Goal: Navigation & Orientation: Find specific page/section

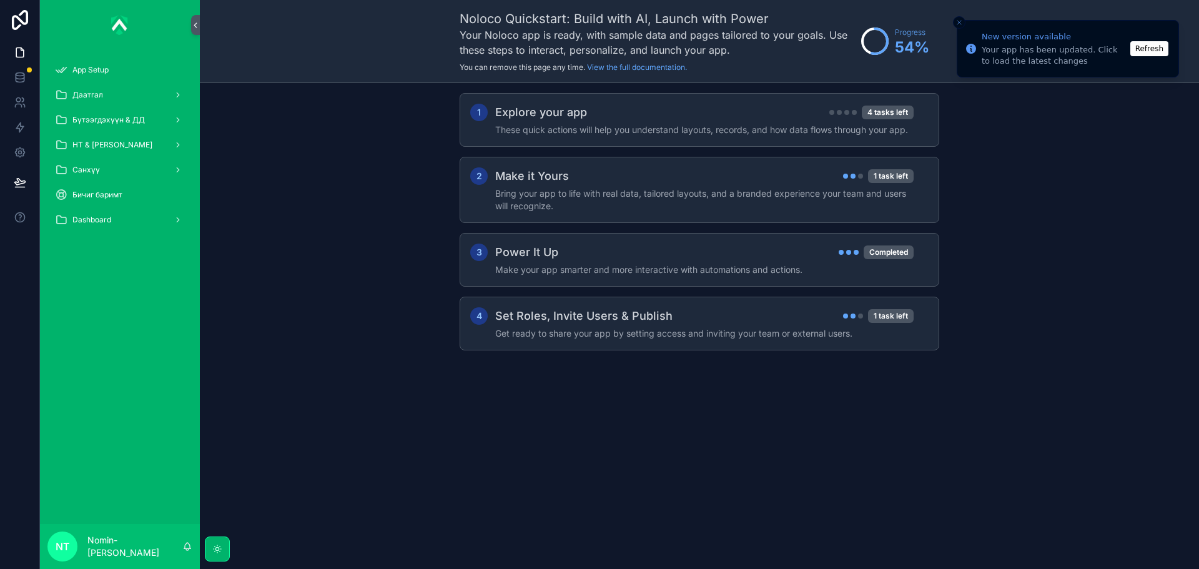
click at [1135, 54] on button "Refresh" at bounding box center [1150, 48] width 38 height 15
click at [181, 139] on div "scrollable content" at bounding box center [177, 145] width 16 height 20
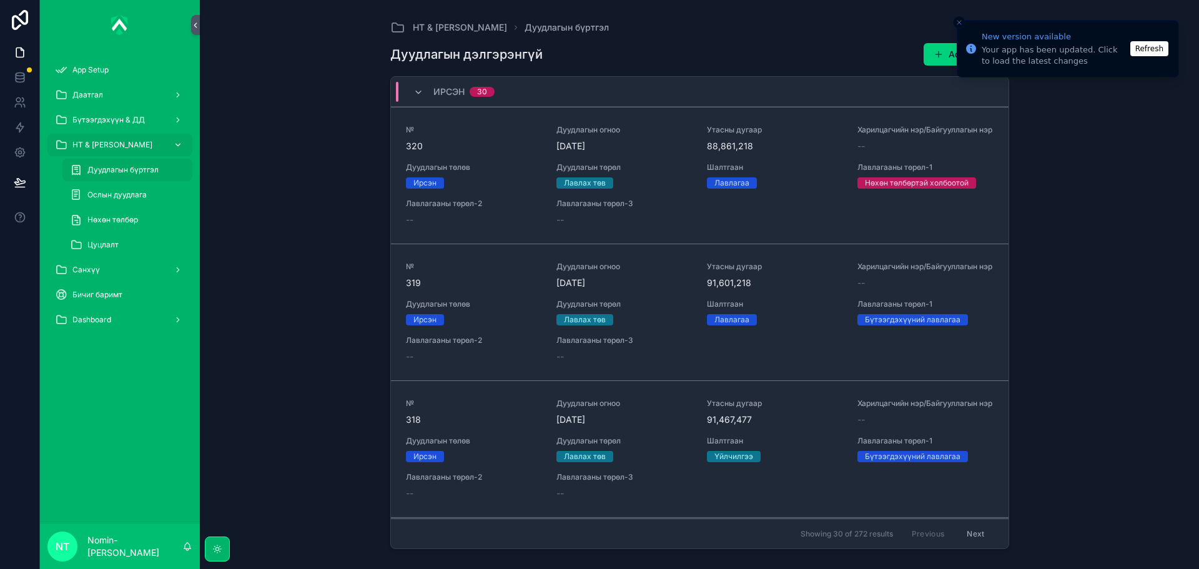
click at [136, 143] on div "НТ & [PERSON_NAME]" at bounding box center [120, 145] width 130 height 20
click at [176, 270] on icon "scrollable content" at bounding box center [178, 269] width 9 height 9
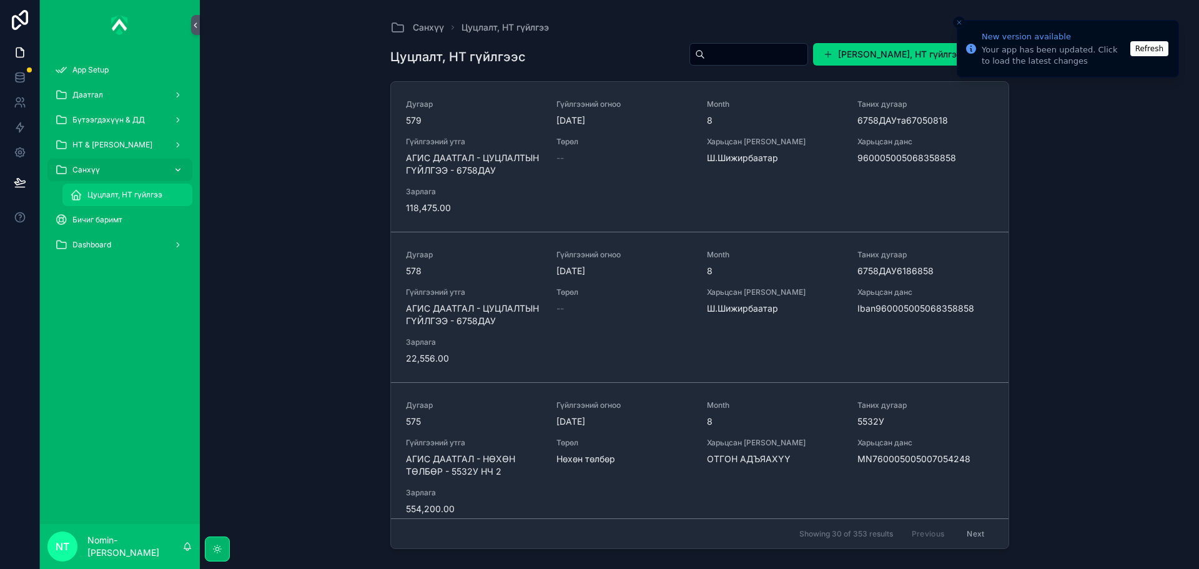
click at [144, 195] on span "Цуцлалт, НТ гүйлгээ" at bounding box center [124, 195] width 75 height 10
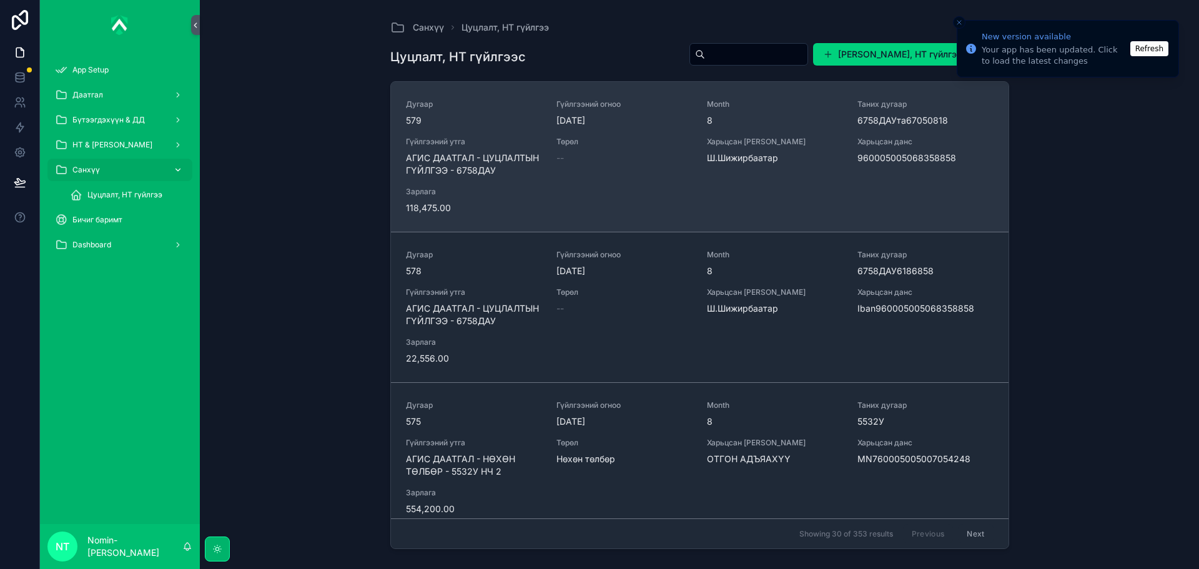
click at [716, 171] on div "Харьцсан [PERSON_NAME]Шижирбаатар" at bounding box center [775, 157] width 136 height 40
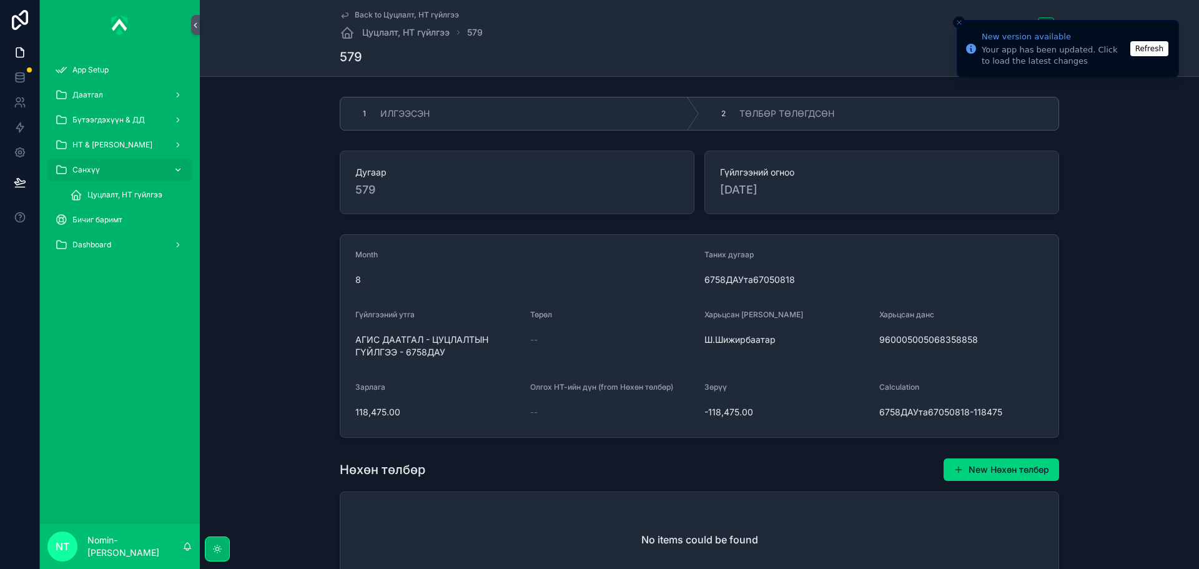
click at [962, 24] on icon "Close toast" at bounding box center [959, 22] width 7 height 7
click at [955, 22] on button "Close toast" at bounding box center [959, 22] width 12 height 12
click at [957, 22] on icon "Close toast" at bounding box center [959, 22] width 7 height 7
click at [1150, 49] on button "Refresh" at bounding box center [1150, 48] width 38 height 15
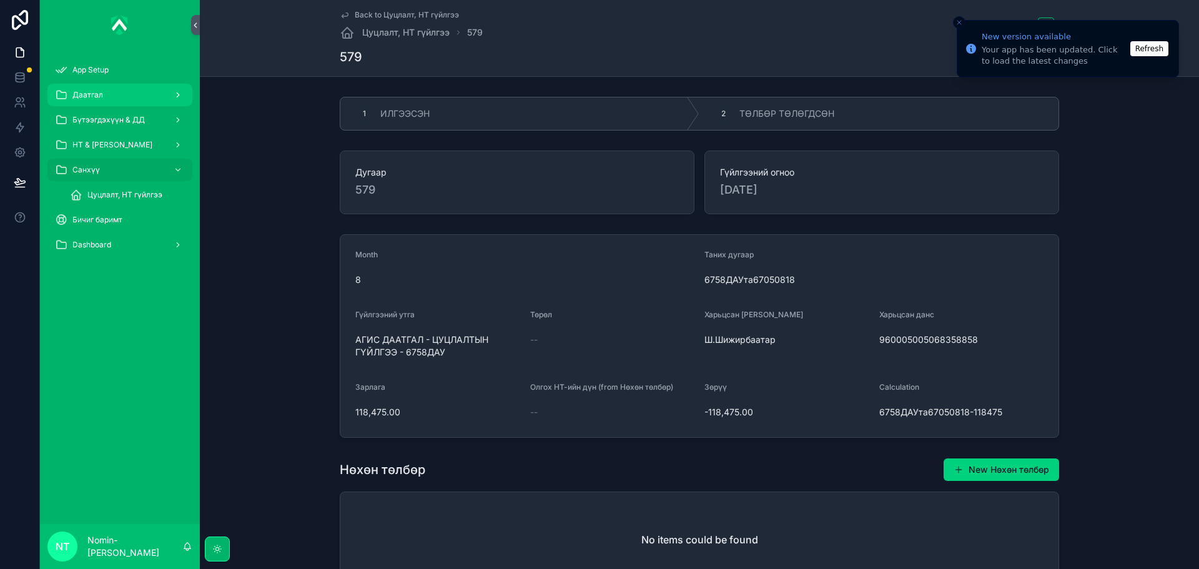
click at [84, 95] on span "Даатгал" at bounding box center [87, 95] width 31 height 10
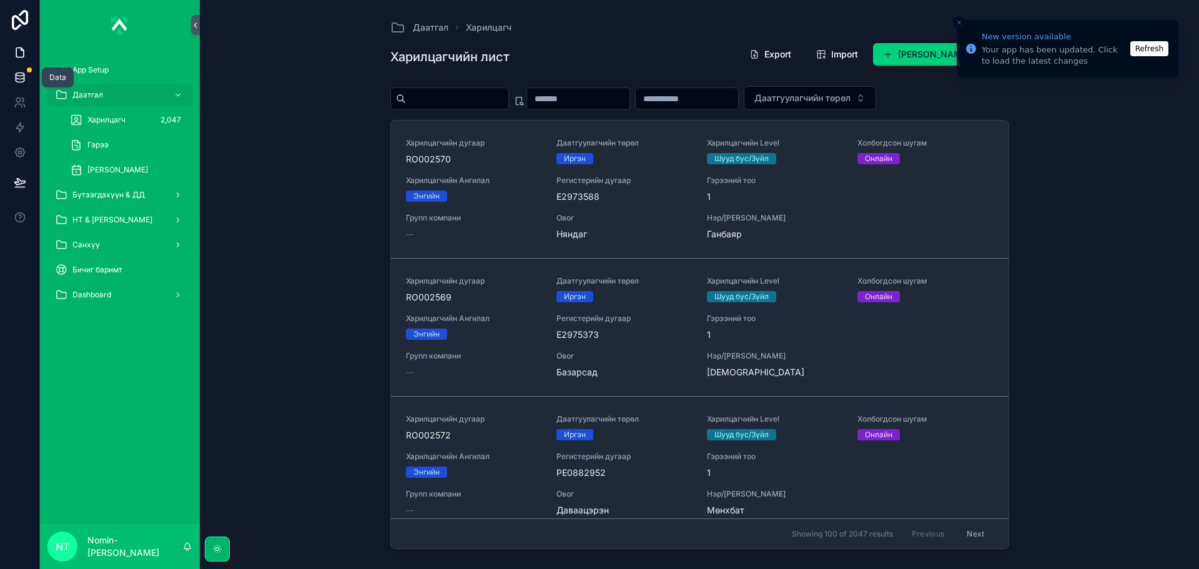
click at [21, 71] on link at bounding box center [19, 77] width 39 height 25
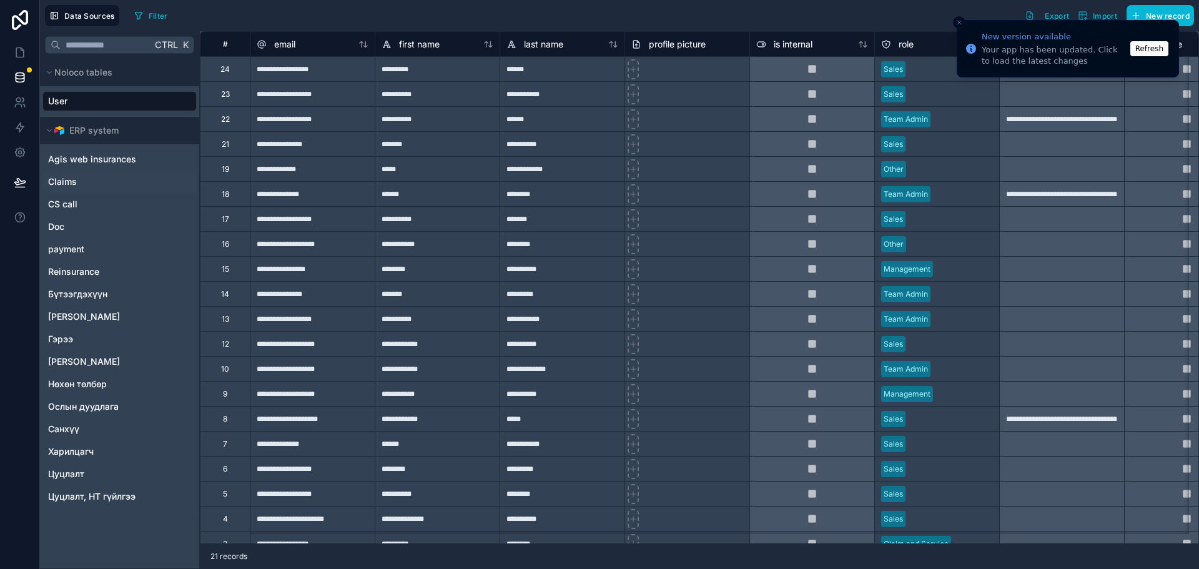
click at [64, 181] on span "Claims" at bounding box center [62, 182] width 29 height 12
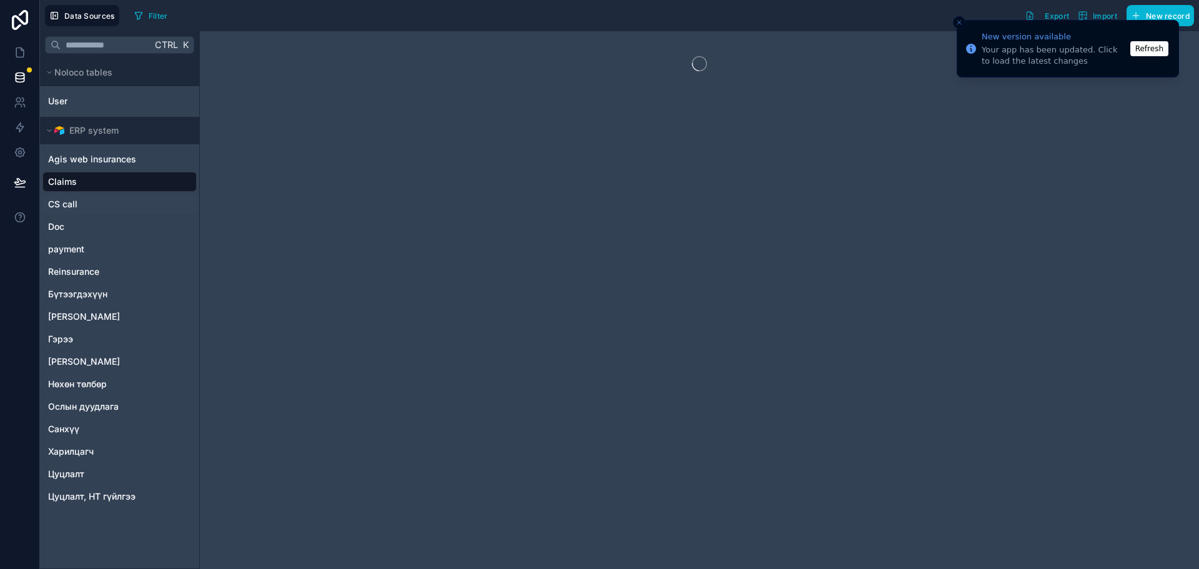
click at [64, 205] on span "CS call" at bounding box center [62, 204] width 29 height 12
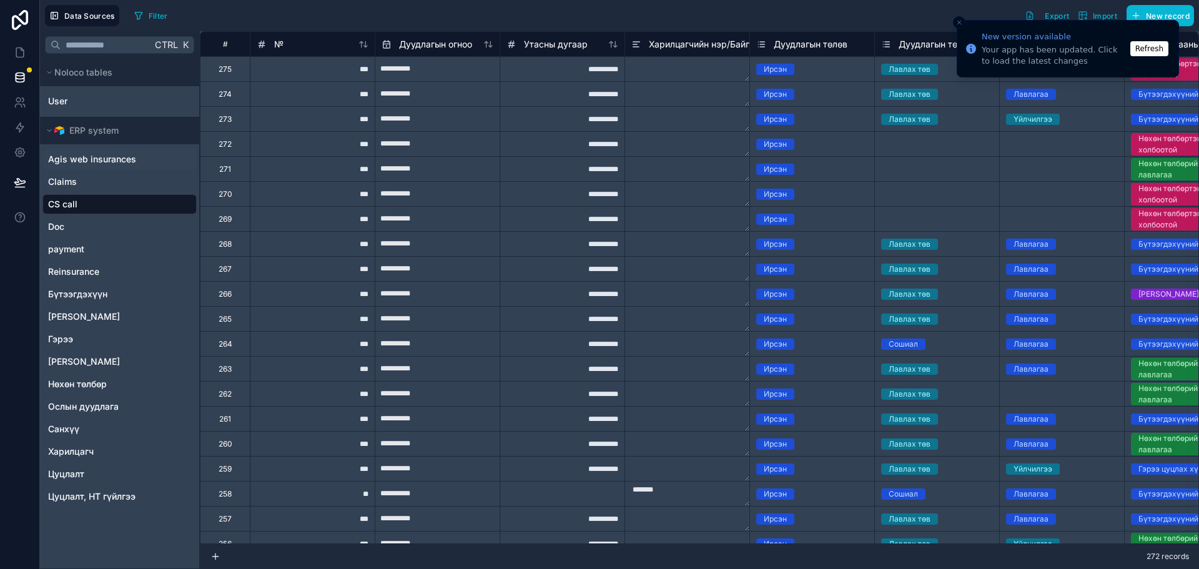
click at [67, 156] on span "Agis web insurances" at bounding box center [92, 159] width 88 height 12
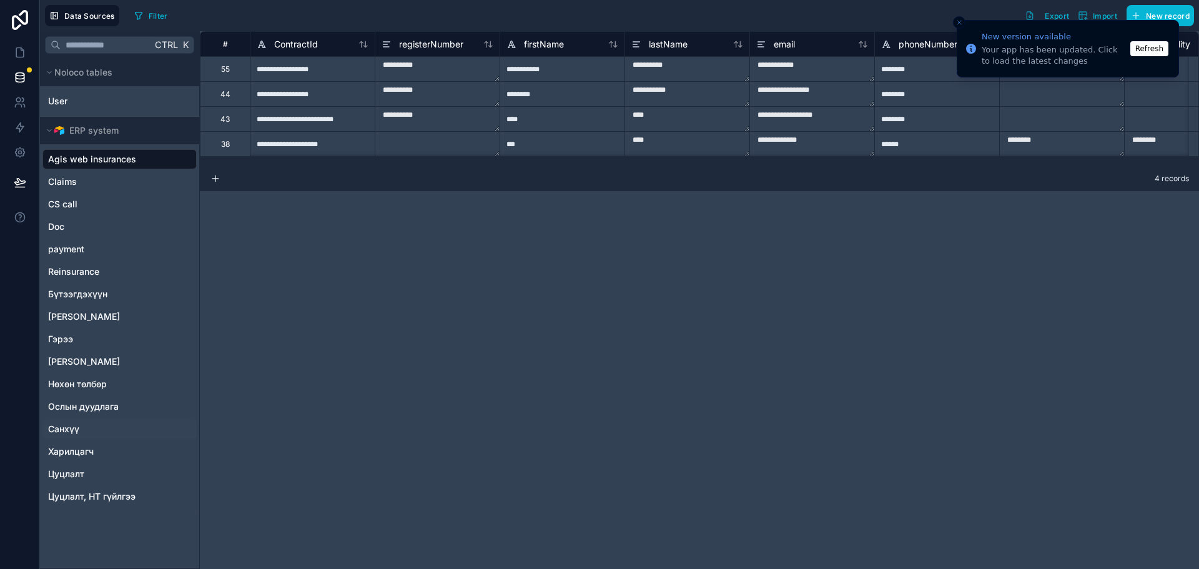
click at [77, 433] on span "Санхүү" at bounding box center [63, 429] width 31 height 12
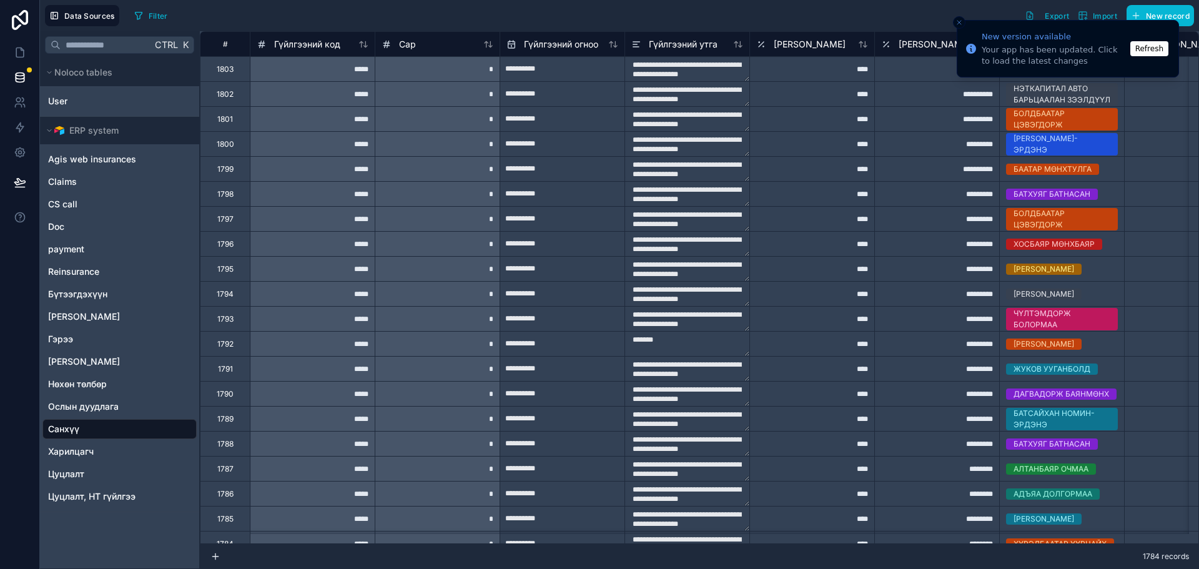
click at [953, 25] on button "Close toast" at bounding box center [959, 22] width 12 height 12
click at [18, 83] on icon at bounding box center [20, 77] width 12 height 12
click at [19, 104] on icon at bounding box center [18, 105] width 6 height 3
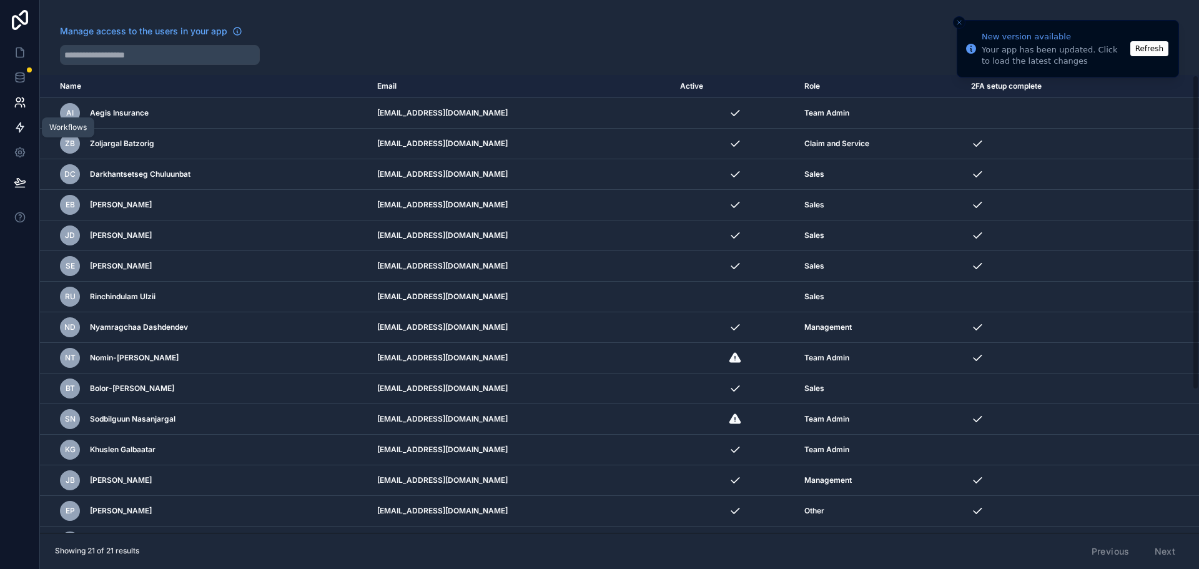
click at [18, 123] on icon at bounding box center [20, 127] width 12 height 12
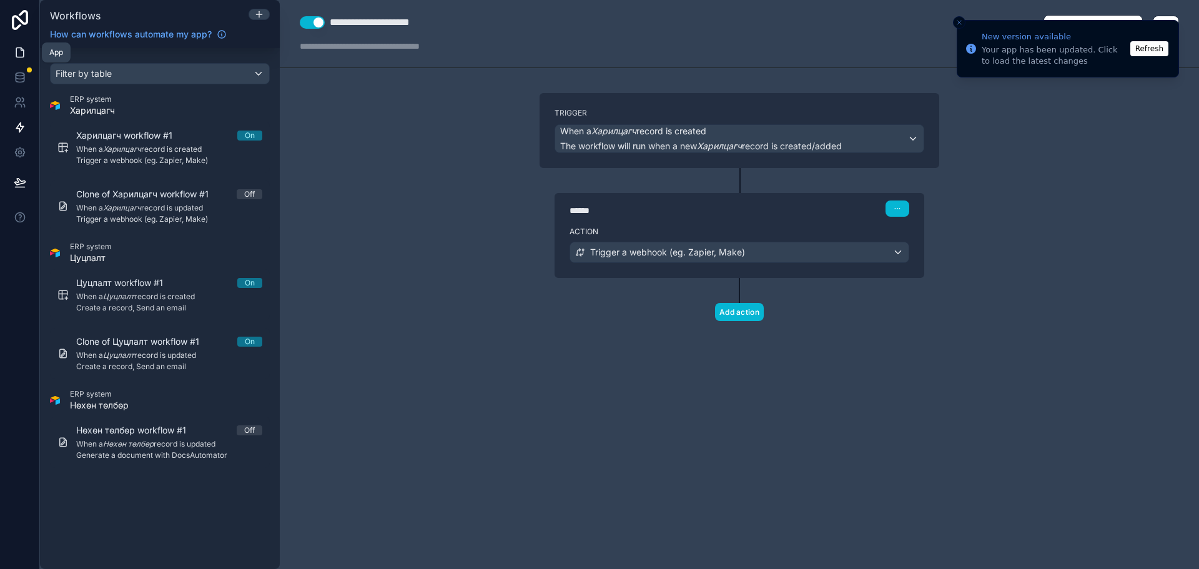
click at [20, 57] on icon at bounding box center [19, 52] width 7 height 9
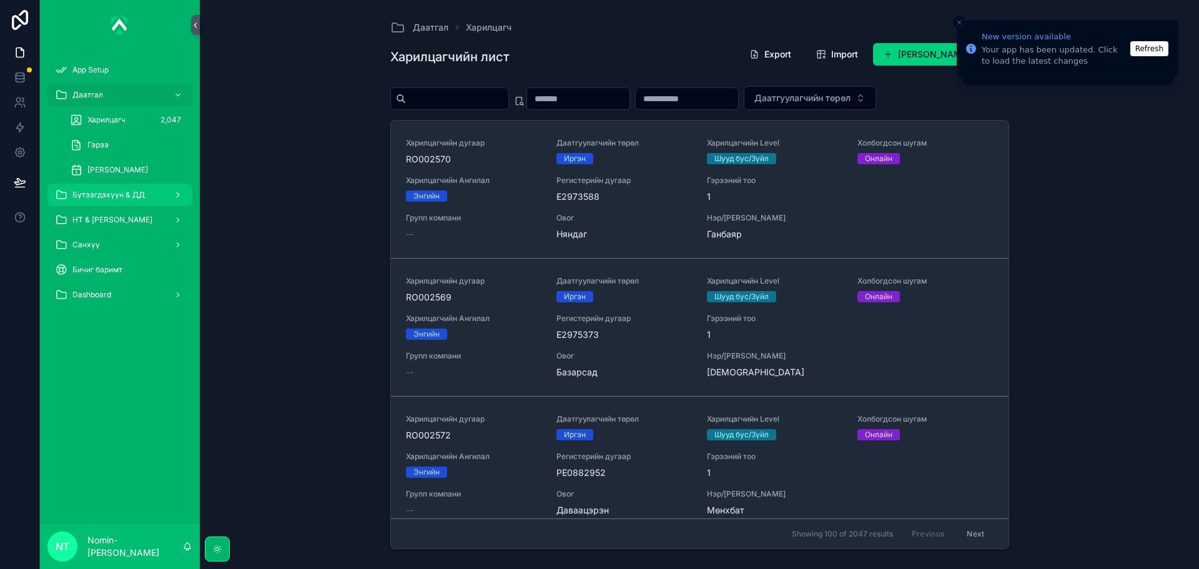
click at [157, 194] on div "Бүтээгдэхүүн & ДД" at bounding box center [120, 195] width 130 height 20
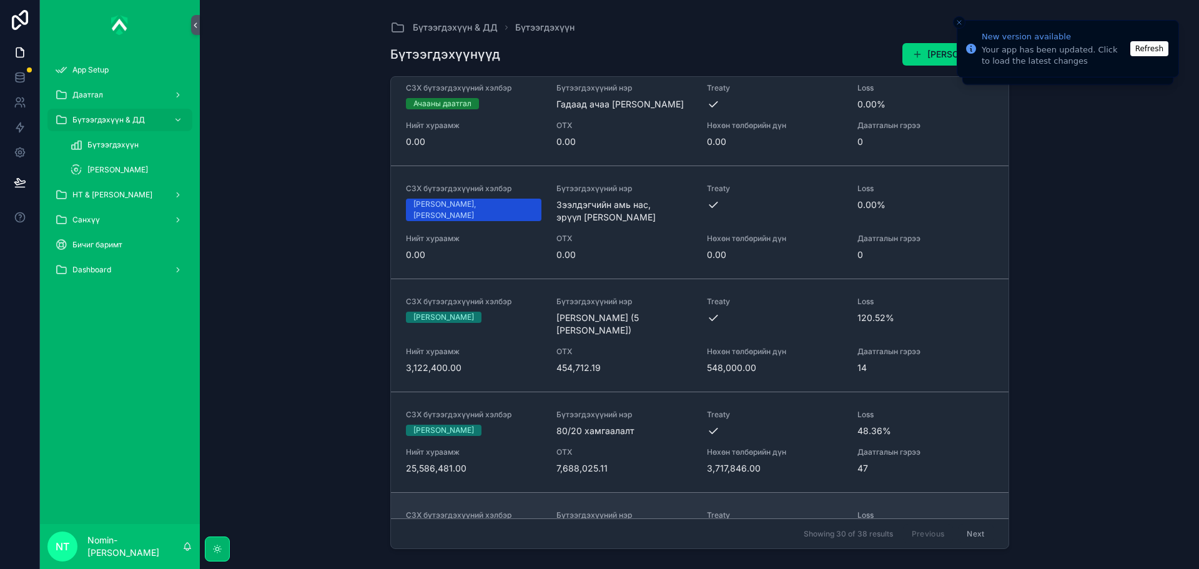
scroll to position [687, 0]
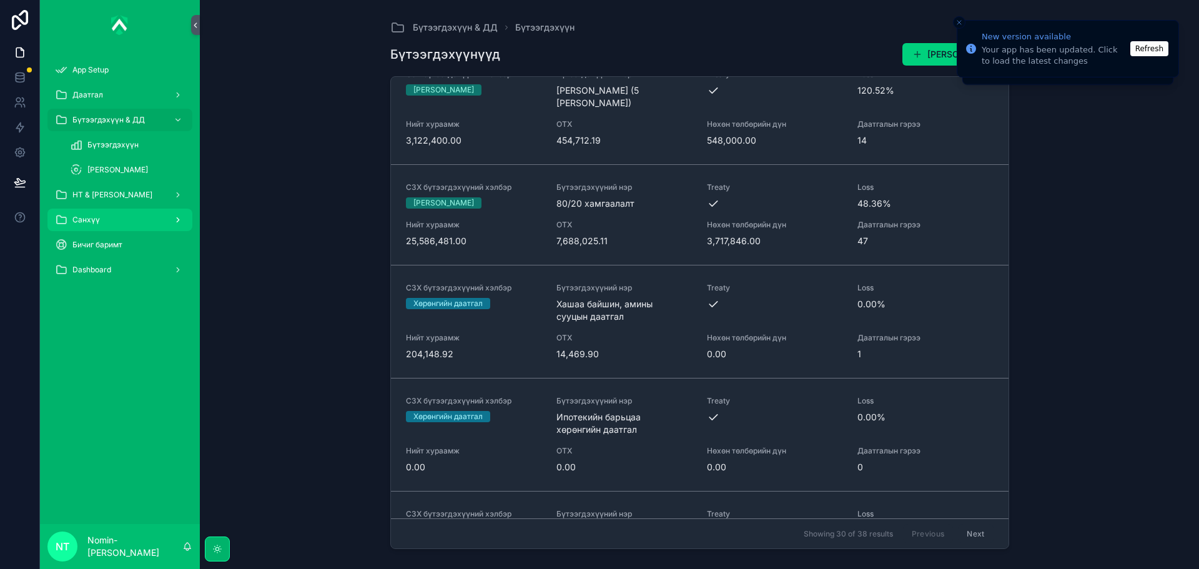
click at [107, 216] on div "Санхүү" at bounding box center [120, 220] width 130 height 20
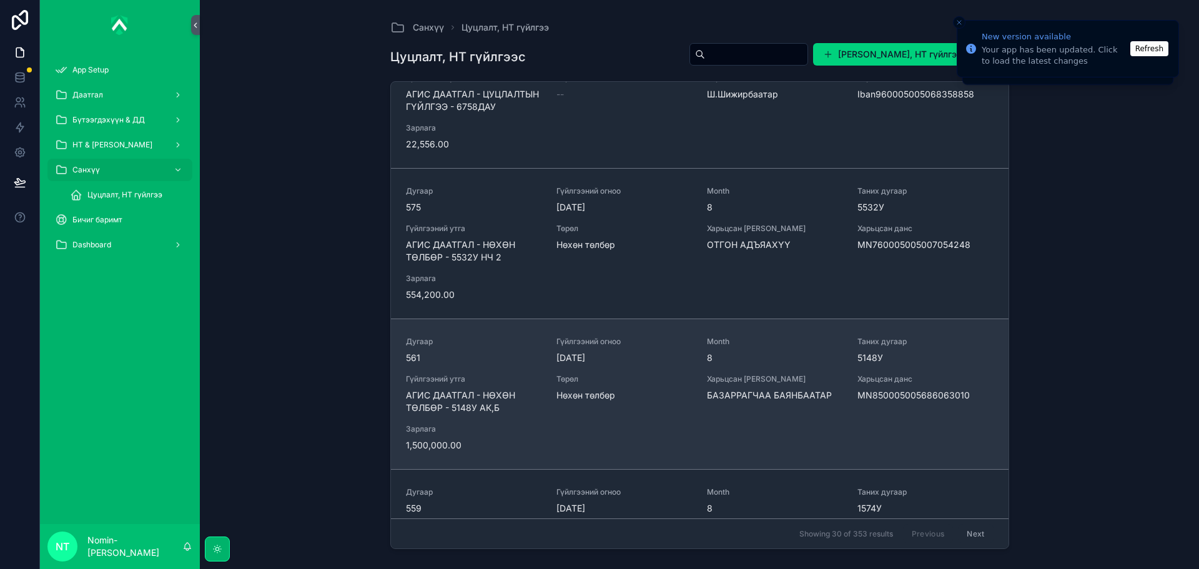
scroll to position [312, 0]
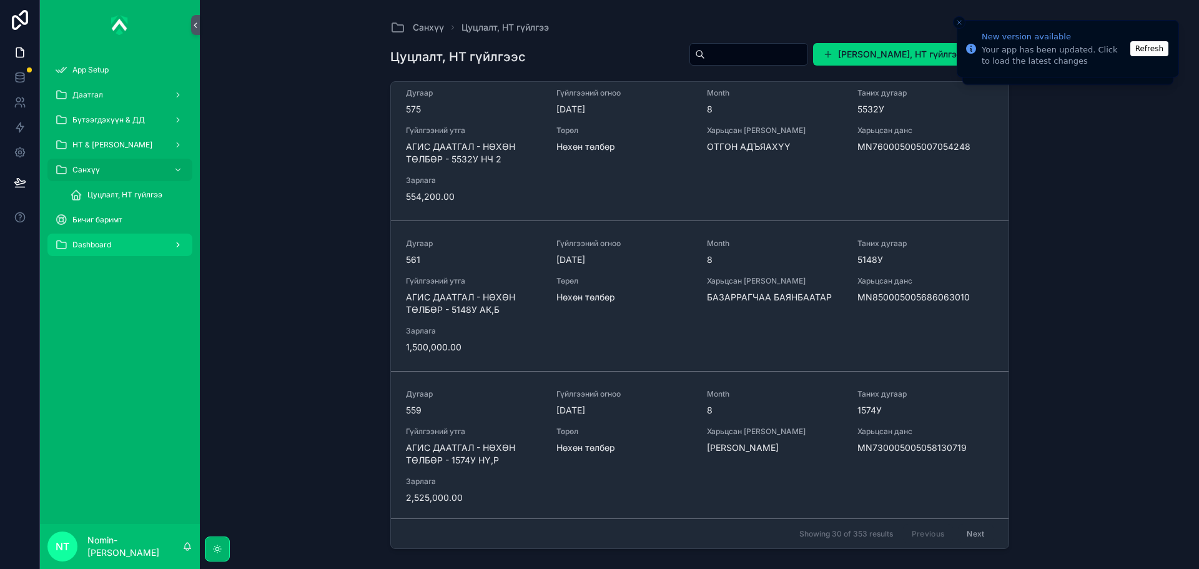
click at [101, 241] on span "Dashboard" at bounding box center [91, 245] width 39 height 10
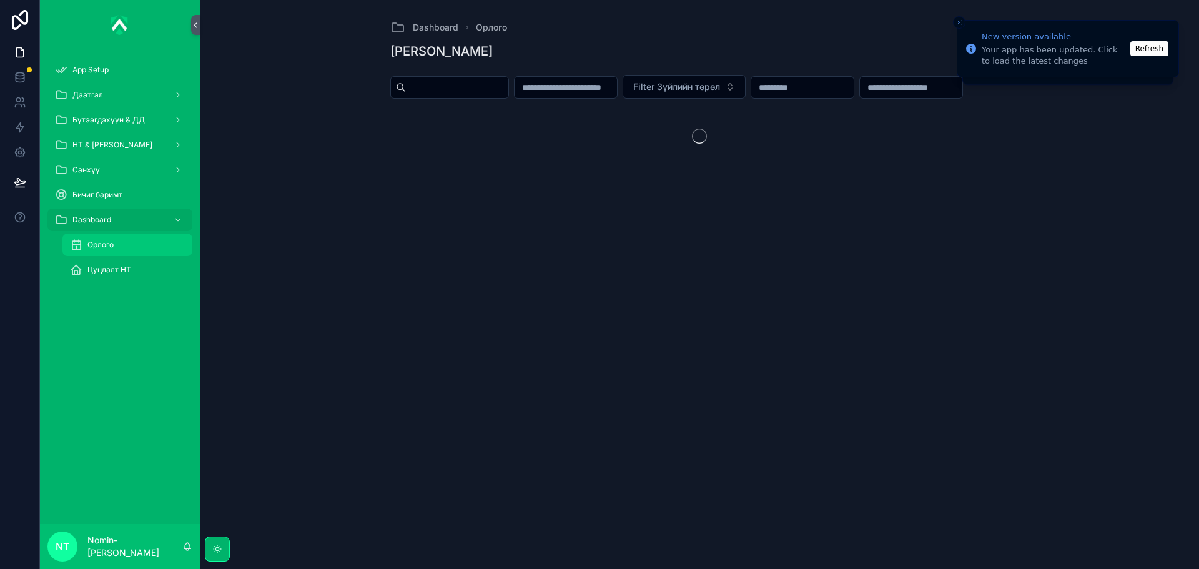
click at [136, 247] on div "Орлого" at bounding box center [127, 245] width 115 height 20
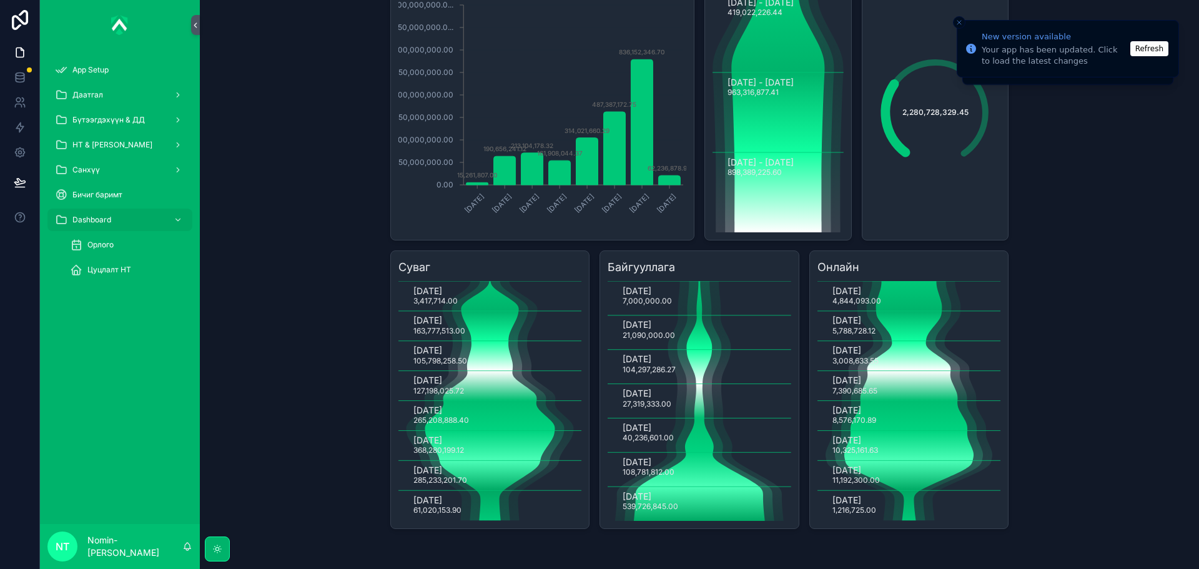
scroll to position [174, 0]
